Goal: Entertainment & Leisure: Consume media (video, audio)

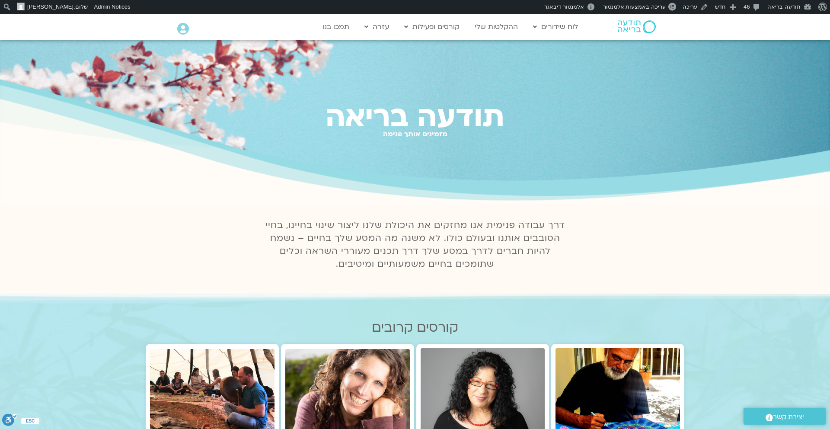
drag, startPoint x: 571, startPoint y: 223, endPoint x: 552, endPoint y: 280, distance: 60.1
click at [552, 281] on div at bounding box center [415, 285] width 493 height 9
click at [404, 43] on link "שאלות נפוצות" at bounding box center [407, 45] width 95 height 20
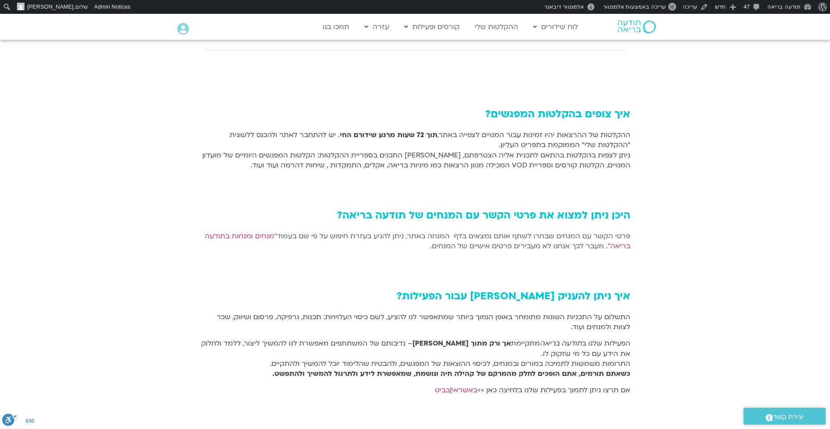
scroll to position [566, 0]
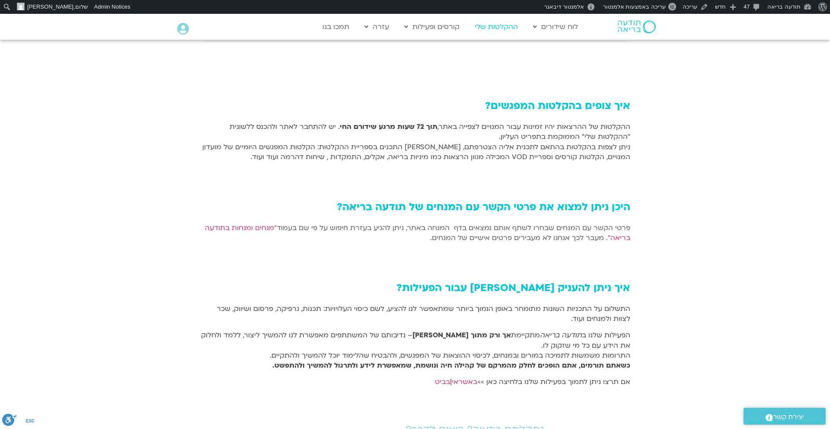
click at [491, 25] on link "ההקלטות שלי" at bounding box center [496, 27] width 52 height 16
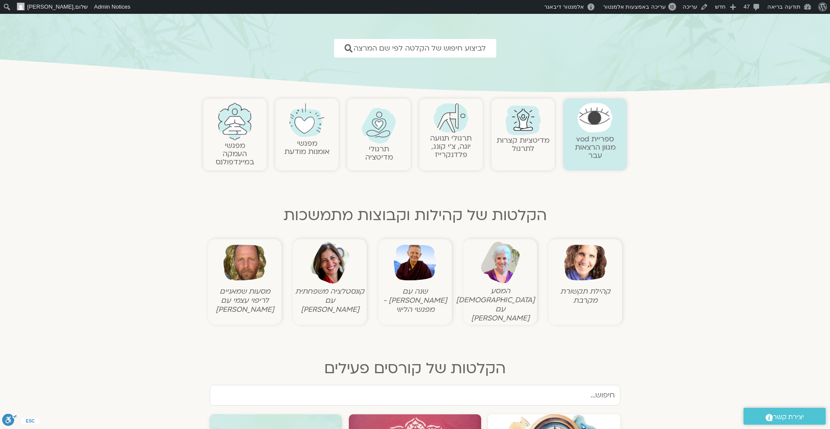
scroll to position [113, 0]
click at [499, 293] on figcaption "המסע הבודהיסטי עם סנדיה בר קמה" at bounding box center [499, 304] width 69 height 36
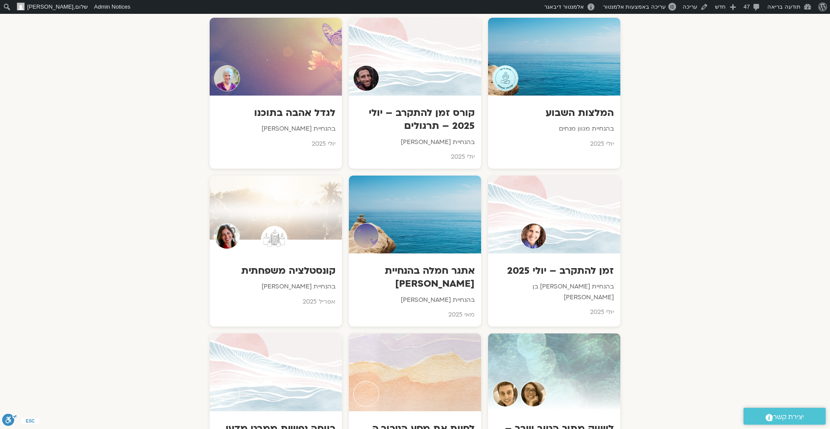
scroll to position [673, 0]
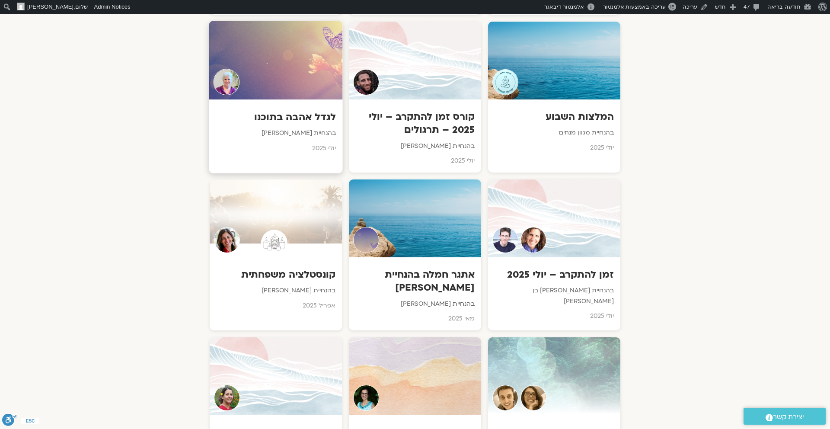
click at [306, 110] on h3 "לגדל אהבה בתוכנו" at bounding box center [276, 116] width 121 height 13
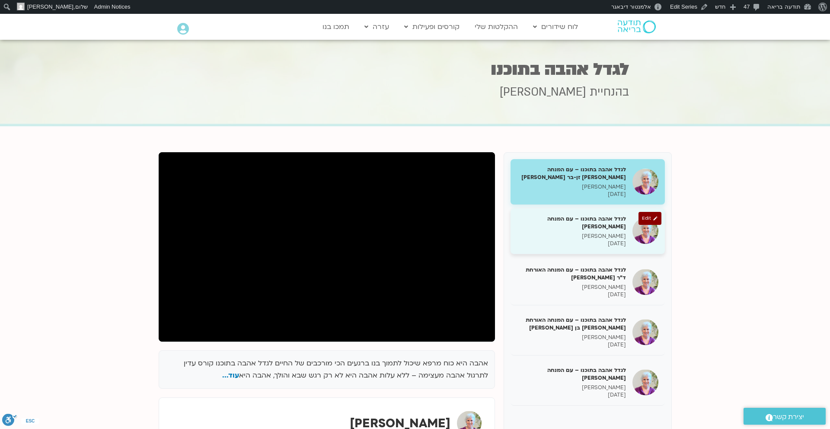
click at [554, 243] on p "21/07/2025" at bounding box center [571, 243] width 109 height 7
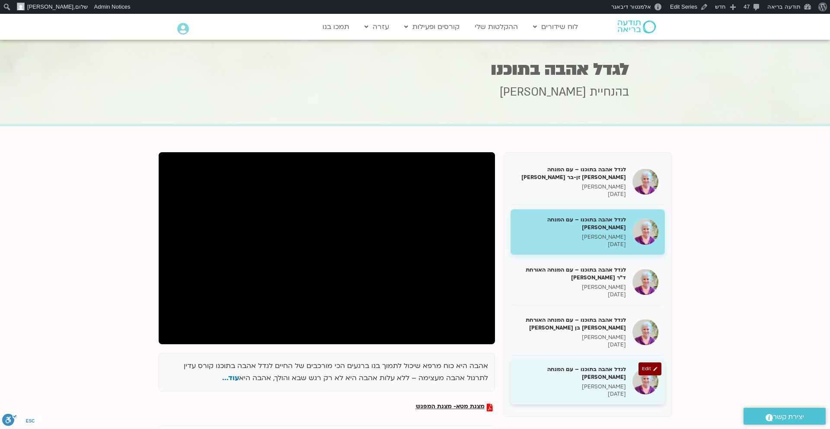
click at [566, 383] on p "סנדיה בר קמה" at bounding box center [571, 386] width 109 height 7
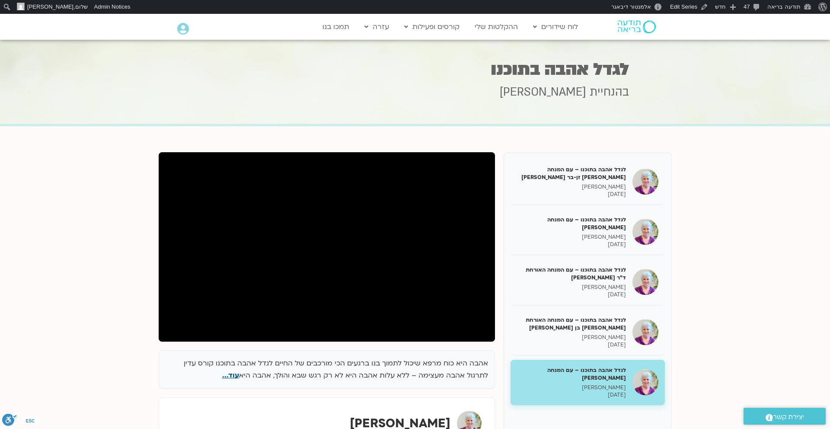
click at [237, 373] on span "עוד..." at bounding box center [230, 375] width 17 height 10
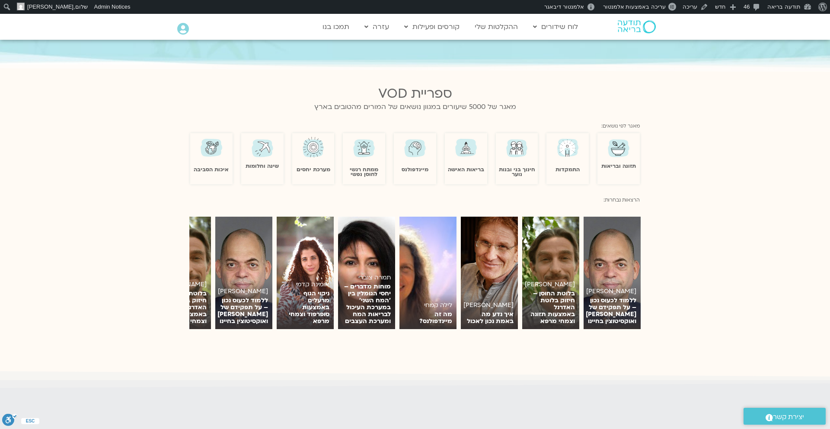
scroll to position [526, 0]
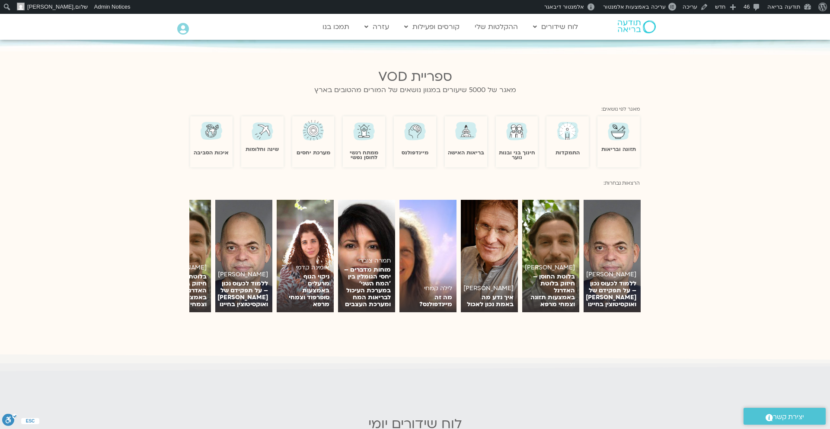
click at [411, 132] on img at bounding box center [414, 130] width 25 height 25
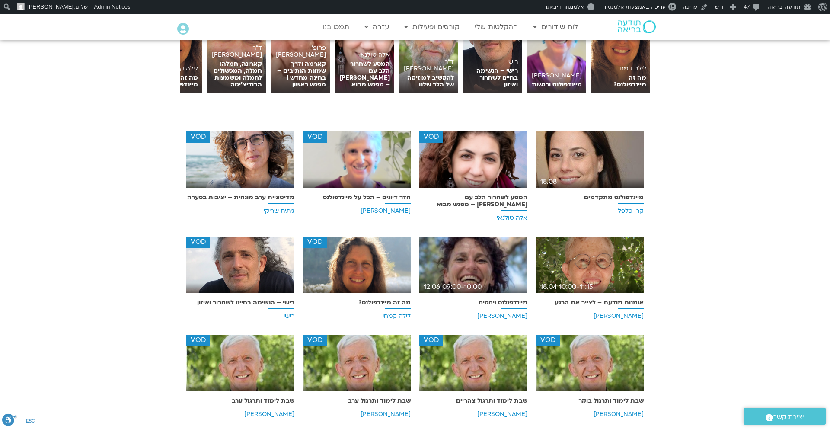
scroll to position [232, 0]
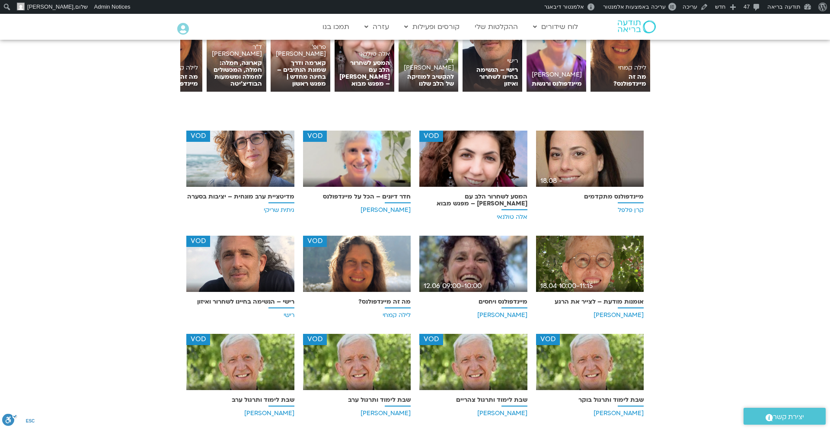
click at [261, 265] on img at bounding box center [240, 267] width 108 height 63
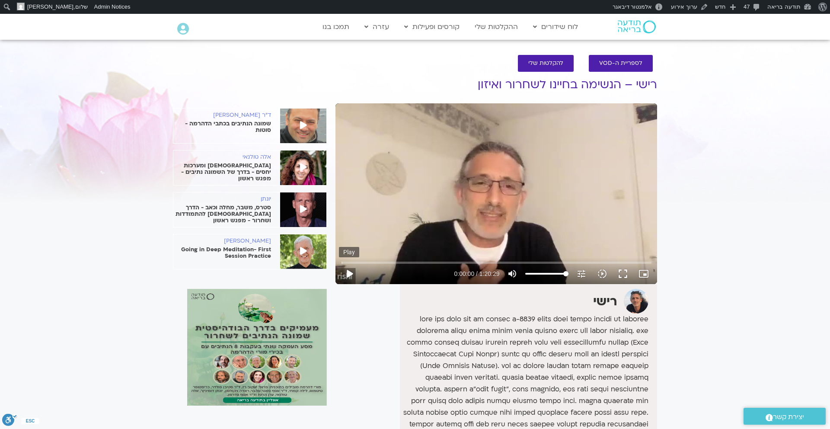
click at [350, 272] on button "play_arrow" at bounding box center [349, 273] width 21 height 21
click at [432, 261] on input "Seek" at bounding box center [496, 262] width 310 height 5
click at [501, 260] on input "Seek" at bounding box center [496, 262] width 310 height 5
click at [349, 271] on button "pause" at bounding box center [349, 273] width 21 height 21
type input "2495.271841"
